Goal: Task Accomplishment & Management: Complete application form

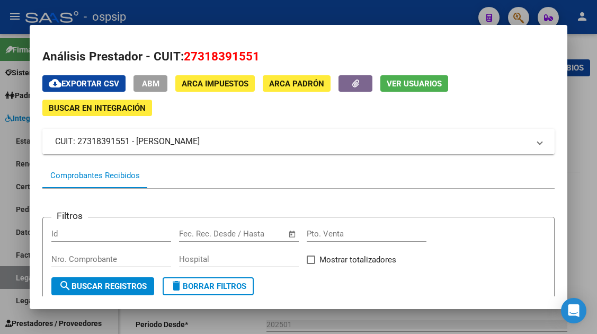
scroll to position [64, 0]
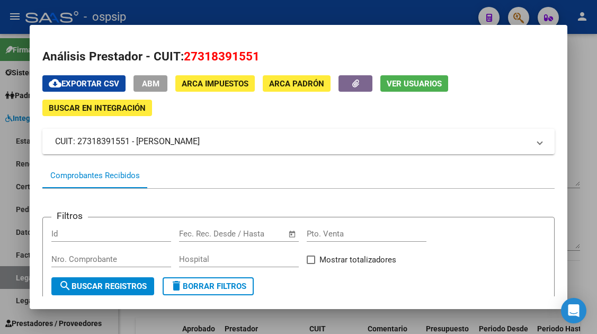
click at [11, 280] on div at bounding box center [298, 167] width 597 height 334
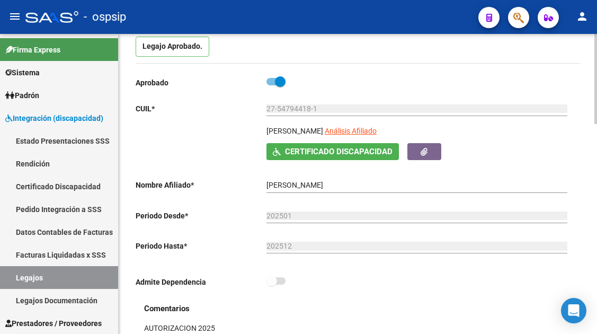
scroll to position [106, 0]
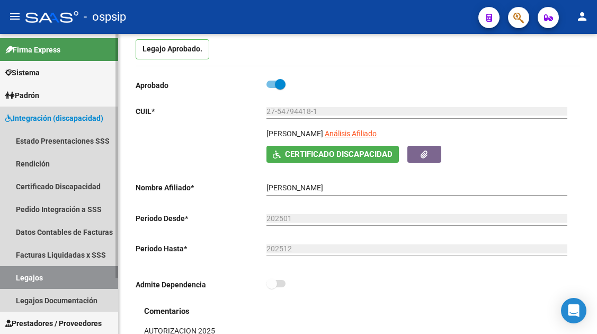
click at [38, 279] on link "Legajos" at bounding box center [59, 277] width 118 height 23
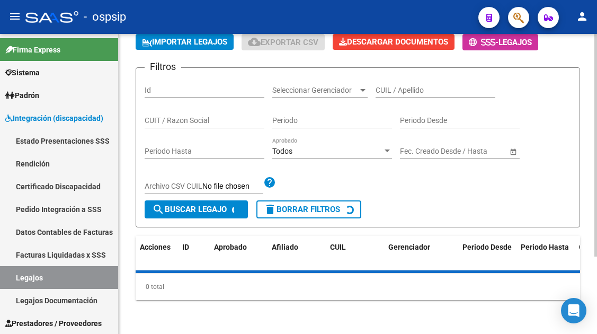
scroll to position [106, 0]
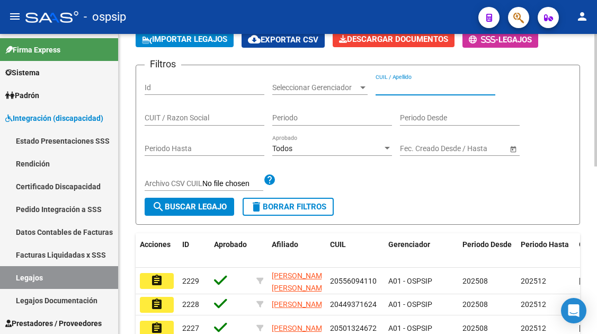
click at [416, 92] on input "CUIL / Apellido" at bounding box center [436, 87] width 120 height 9
type input "r"
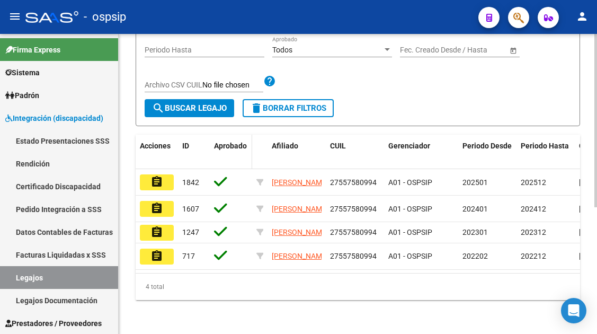
scroll to position [219, 0]
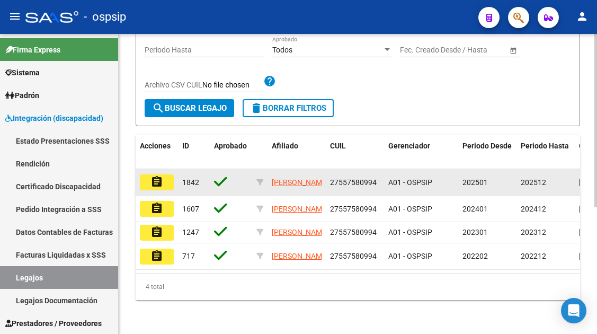
type input "[PERSON_NAME]"
click at [149, 174] on button "assignment" at bounding box center [157, 182] width 34 height 16
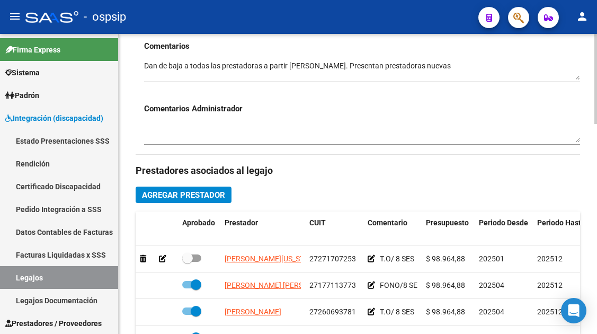
scroll to position [53, 0]
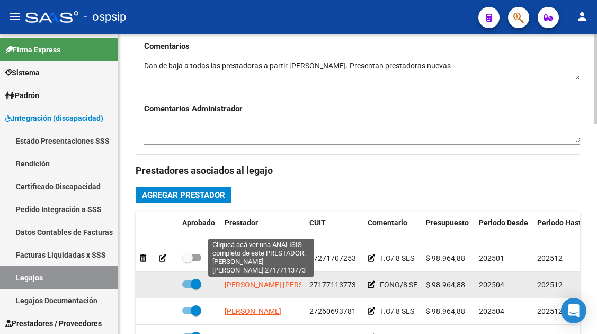
click at [276, 289] on span "[PERSON_NAME] [PERSON_NAME]" at bounding box center [282, 284] width 115 height 8
type textarea "27177113773"
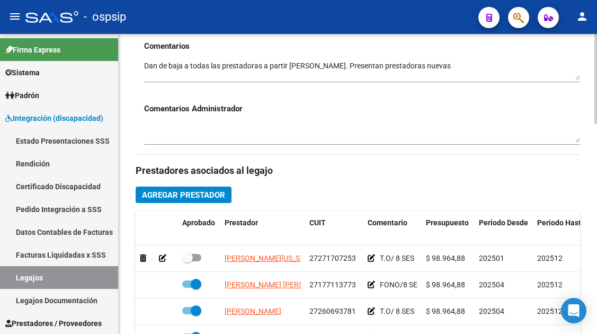
scroll to position [424, 0]
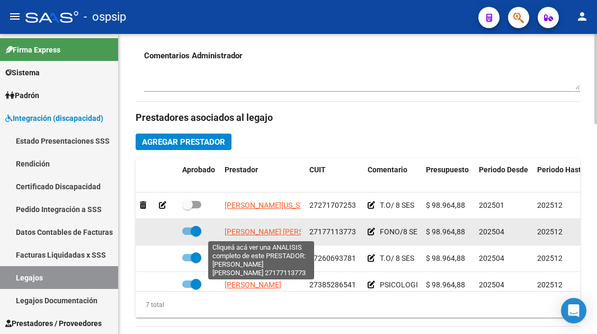
click at [234, 234] on span "[PERSON_NAME] [PERSON_NAME]" at bounding box center [282, 231] width 115 height 8
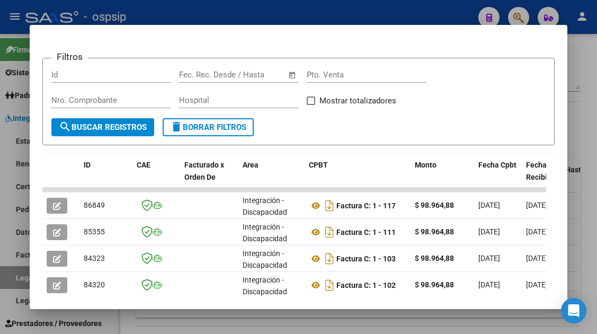
scroll to position [212, 0]
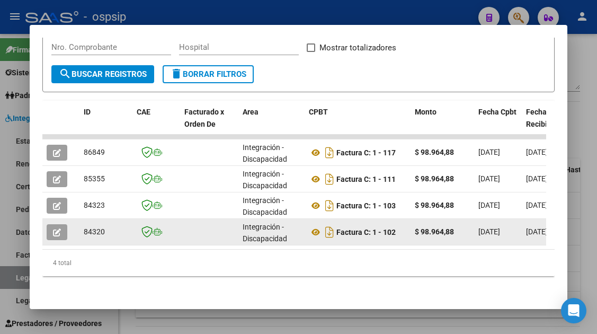
click at [52, 231] on button "button" at bounding box center [57, 232] width 21 height 16
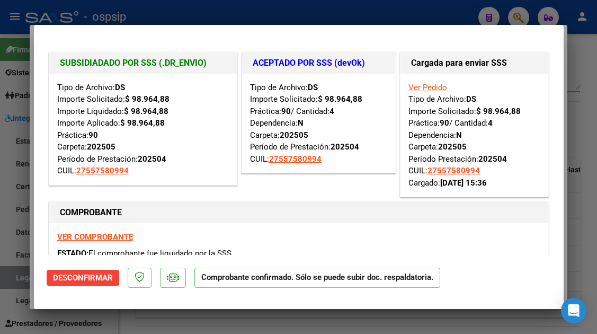
type input "$ 0,00"
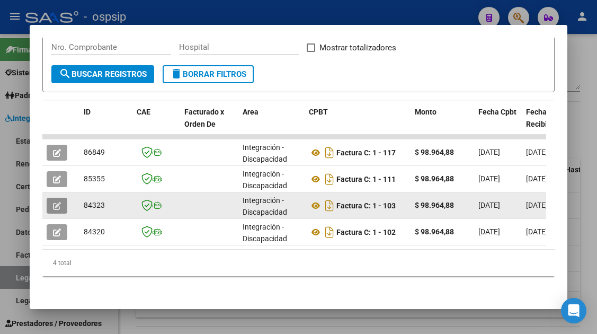
click at [52, 206] on button "button" at bounding box center [57, 206] width 21 height 16
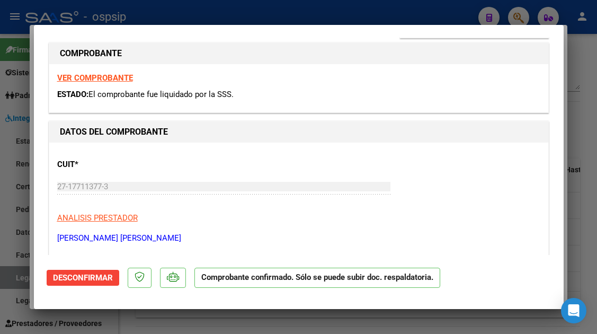
scroll to position [0, 0]
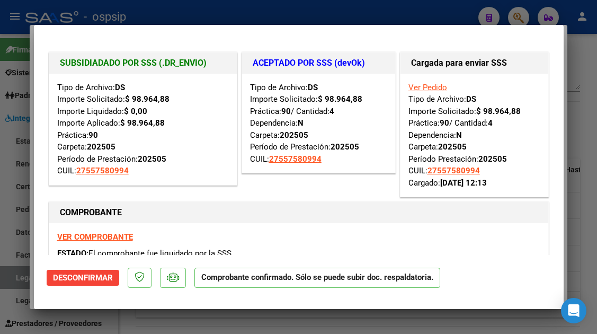
type input "$ 0,00"
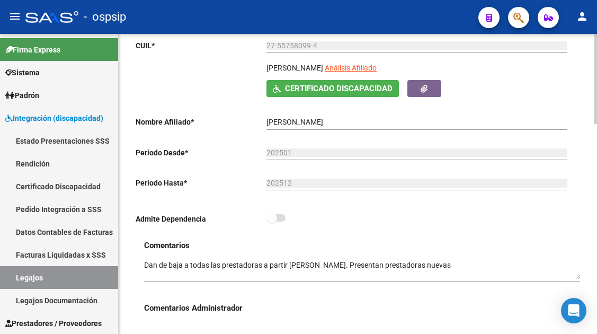
scroll to position [159, 0]
